Goal: Find specific page/section: Find specific page/section

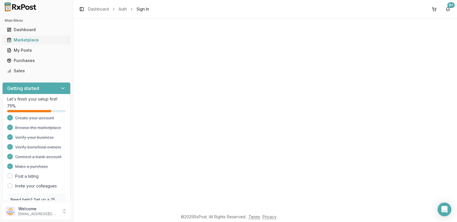
click at [28, 39] on div "Marketplace" at bounding box center [36, 40] width 59 height 6
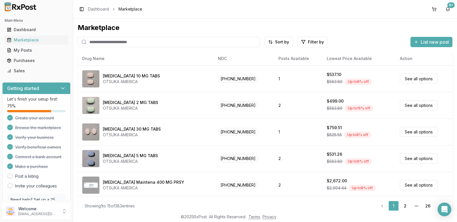
click at [120, 43] on input "search" at bounding box center [169, 42] width 182 height 10
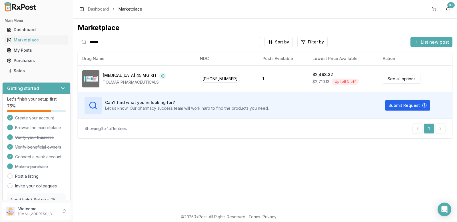
type input "******"
